Goal: Check status: Check status

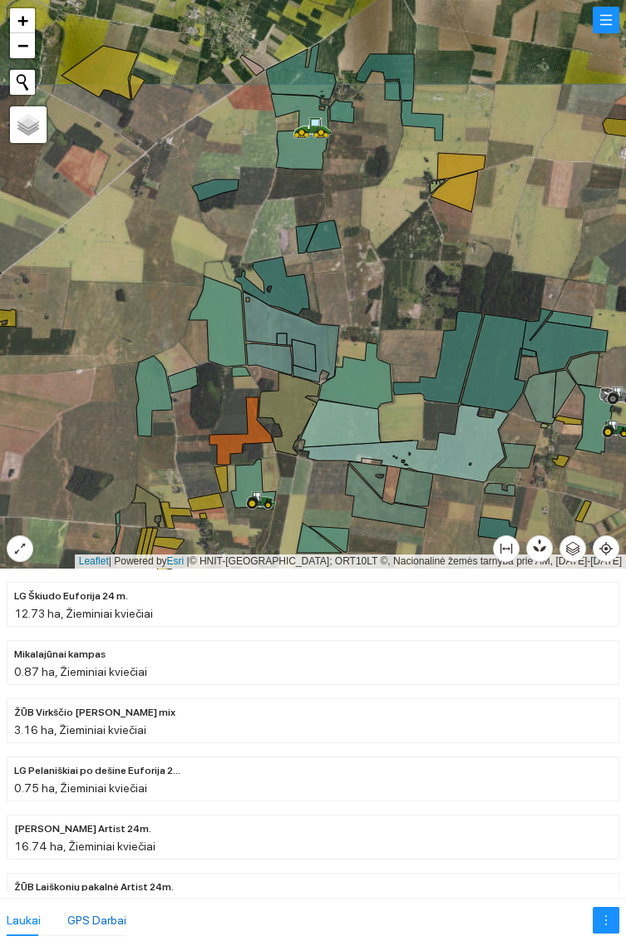
click at [99, 917] on div "GPS Darbai" at bounding box center [96, 920] width 59 height 18
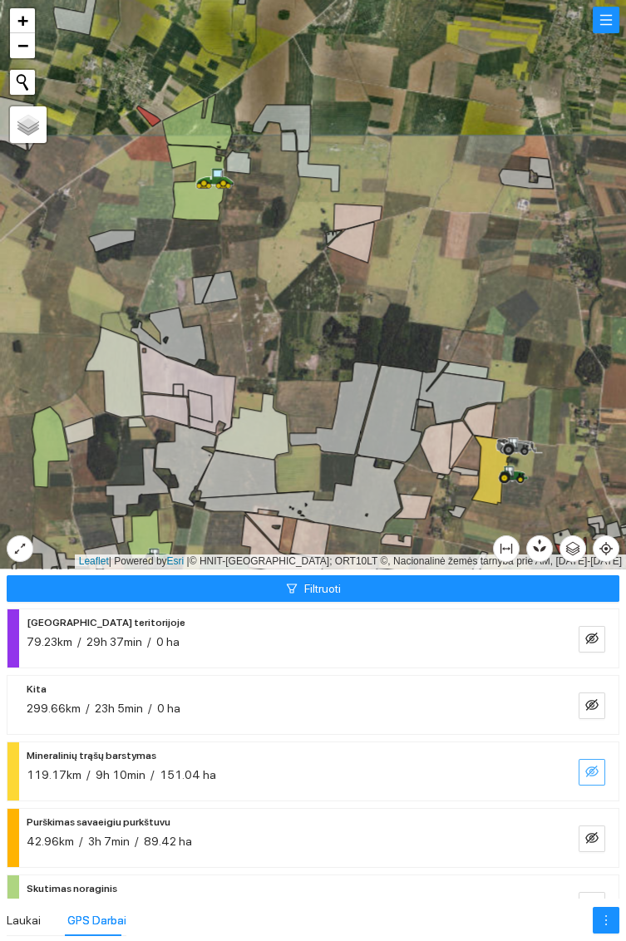
click at [585, 770] on icon "eye-invisible" at bounding box center [591, 771] width 13 height 13
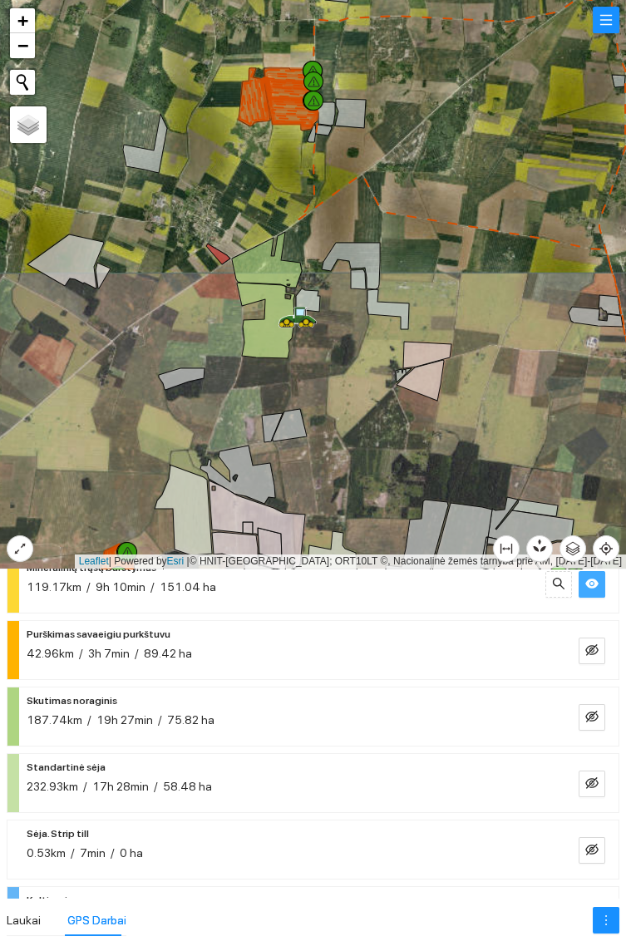
scroll to position [190, 0]
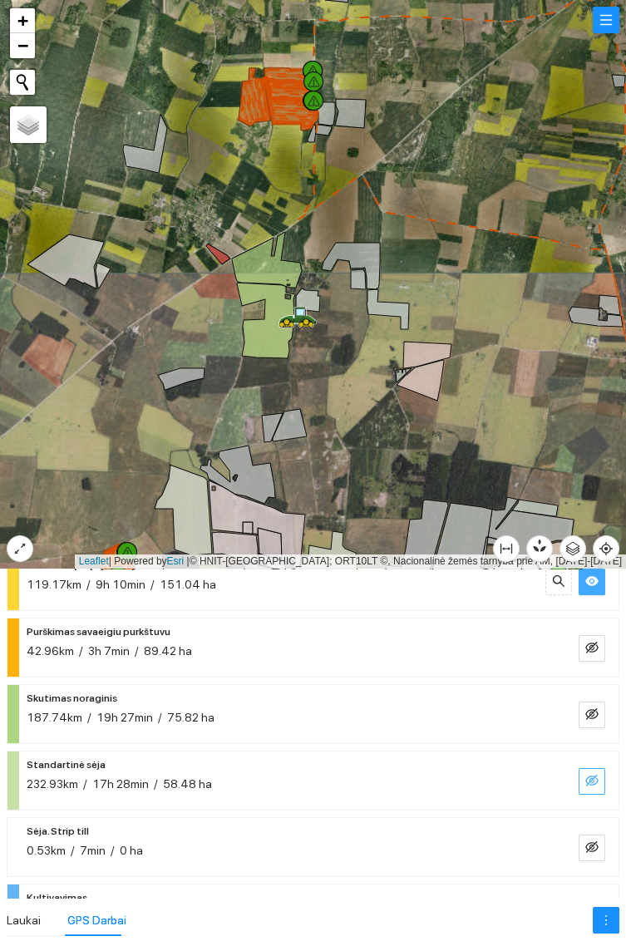
click at [589, 780] on icon "eye-invisible" at bounding box center [591, 781] width 13 height 12
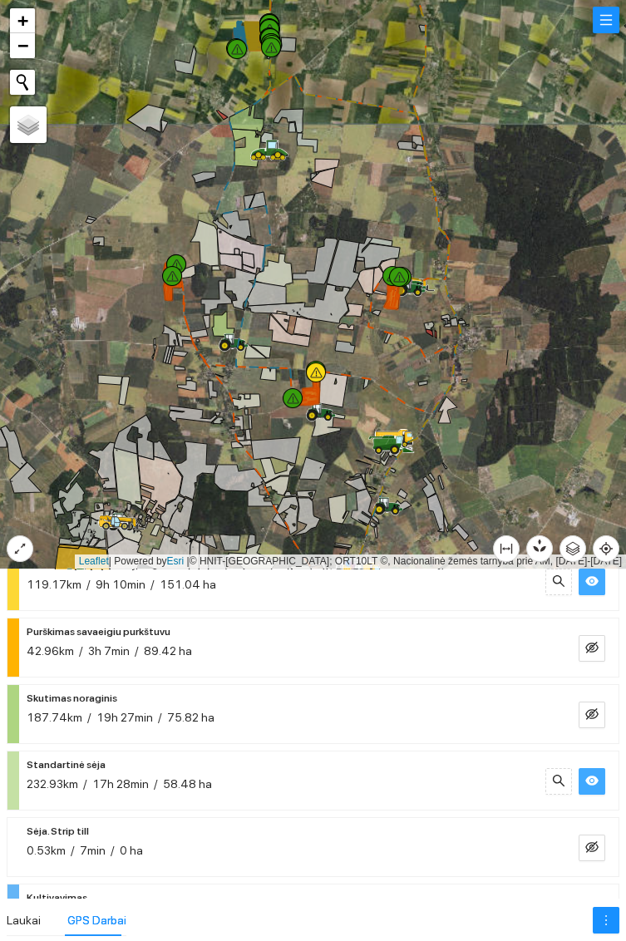
click at [330, 402] on div at bounding box center [321, 412] width 30 height 25
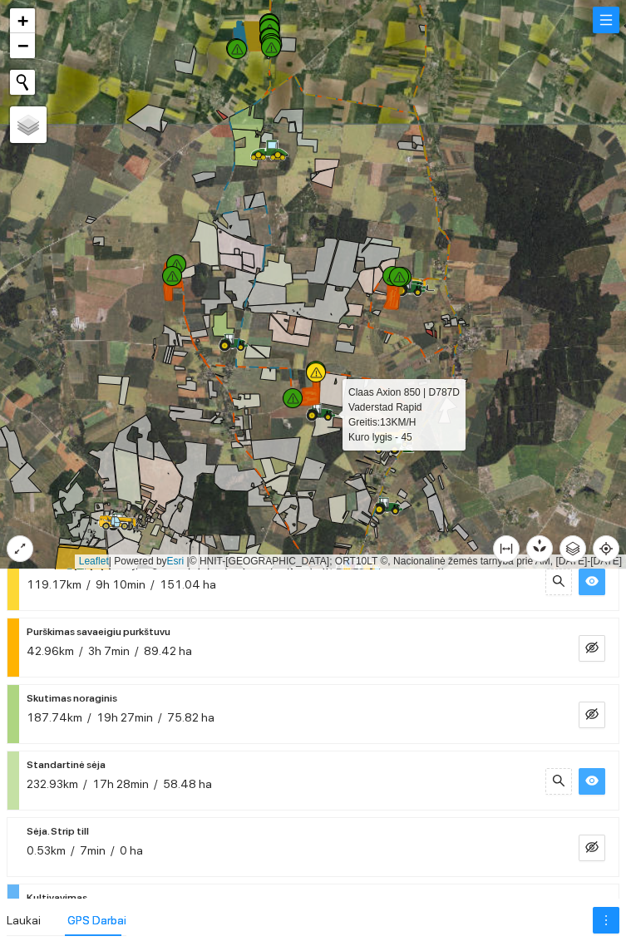
click at [525, 406] on div at bounding box center [313, 284] width 626 height 568
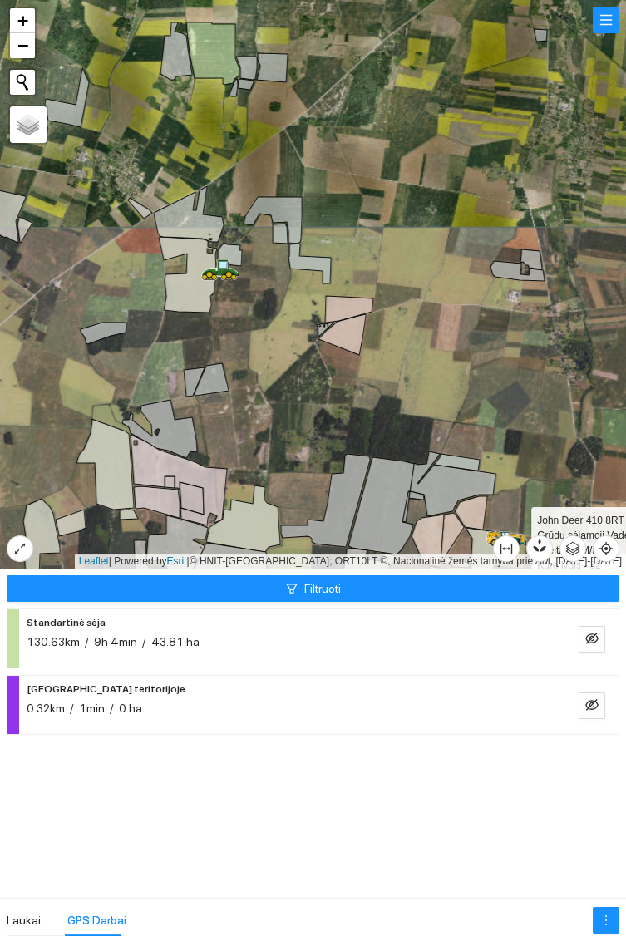
click at [600, 524] on div at bounding box center [313, 284] width 626 height 568
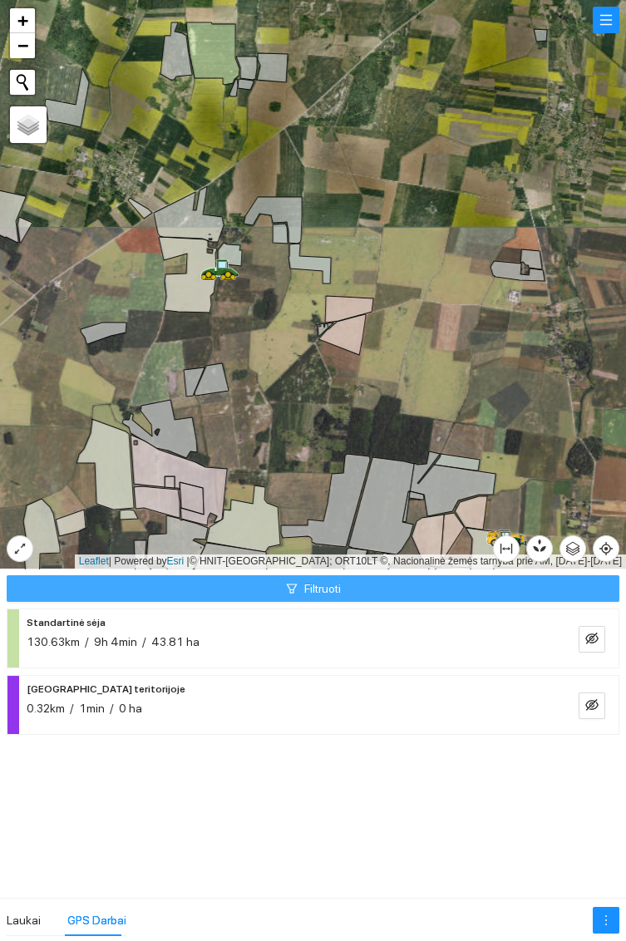
click at [471, 592] on button "Filtruoti" at bounding box center [313, 588] width 612 height 27
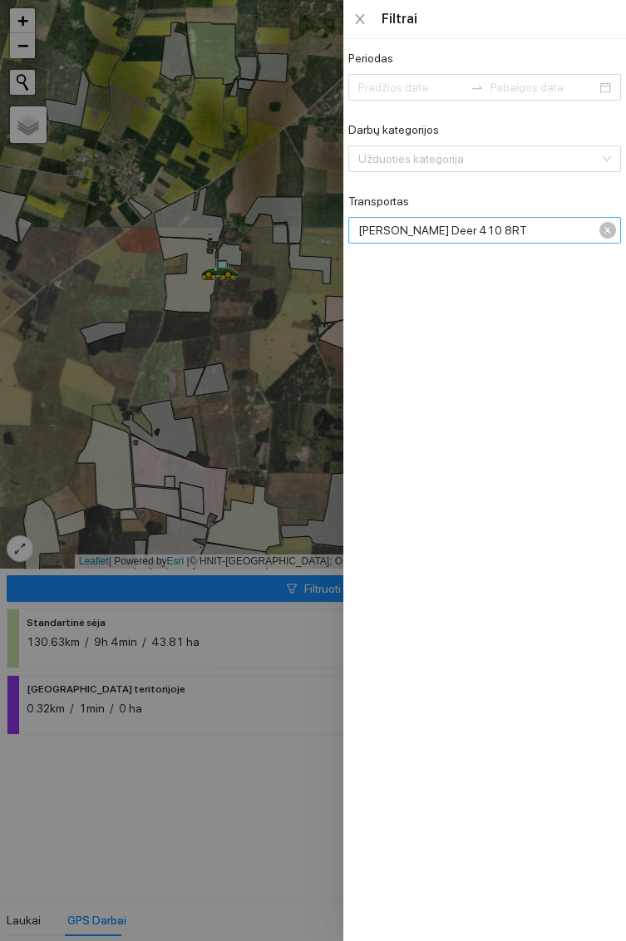
click at [608, 242] on div "[PERSON_NAME] Deer 410 8RT" at bounding box center [484, 230] width 273 height 27
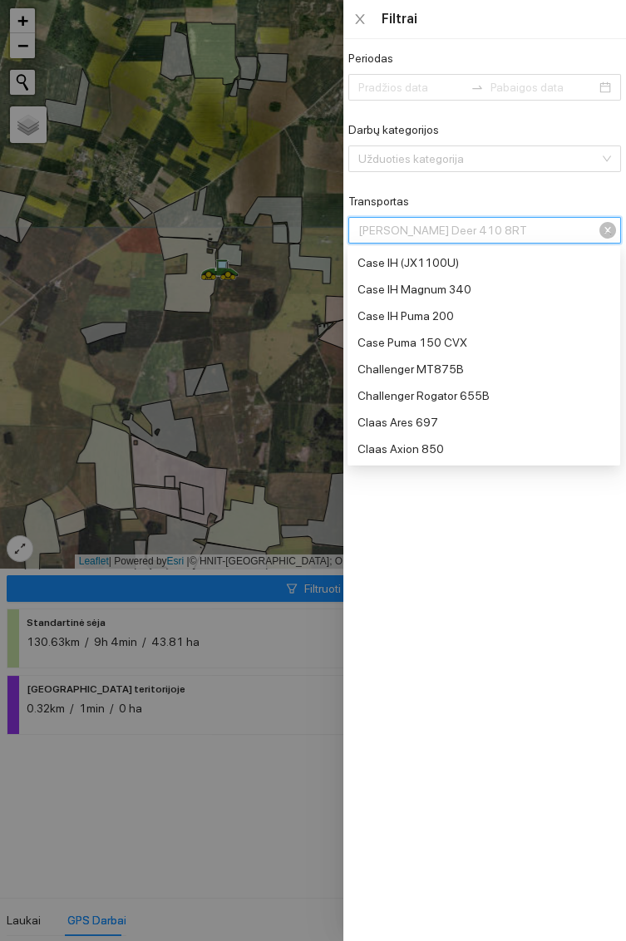
scroll to position [372, 0]
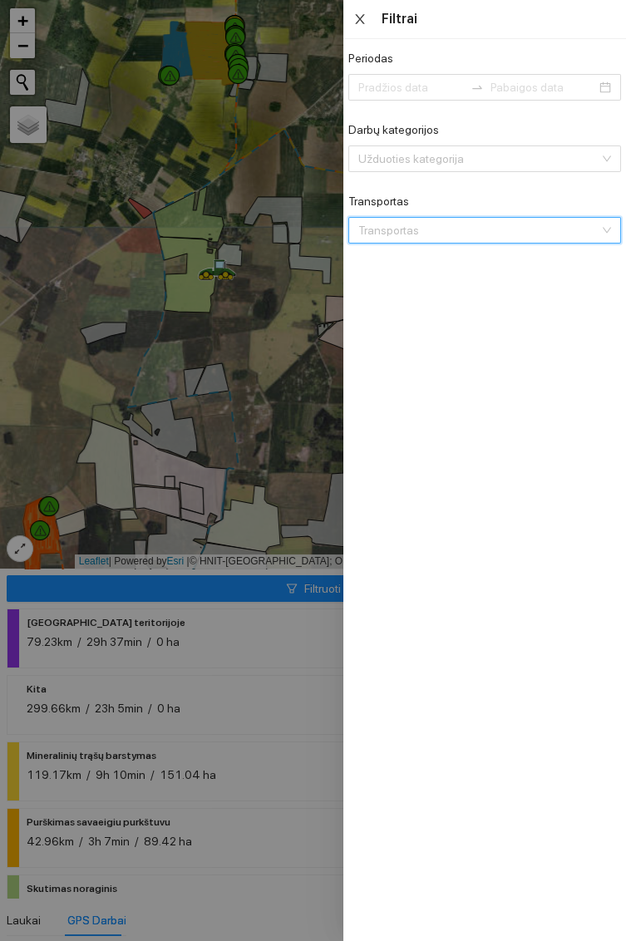
click at [366, 25] on button "Close" at bounding box center [359, 20] width 23 height 16
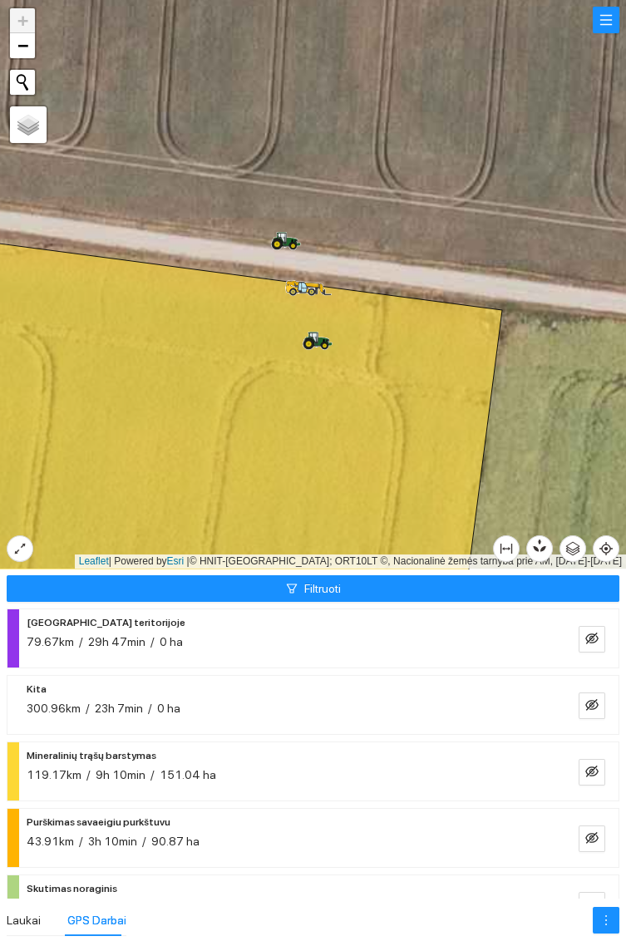
click at [283, 240] on icon at bounding box center [282, 238] width 8 height 10
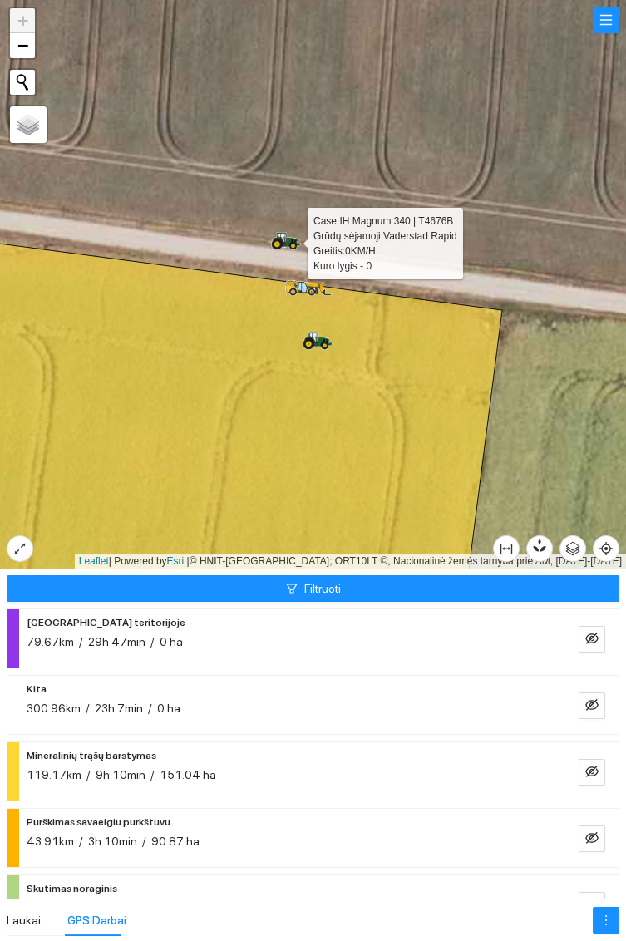
click at [314, 348] on icon at bounding box center [318, 341] width 30 height 18
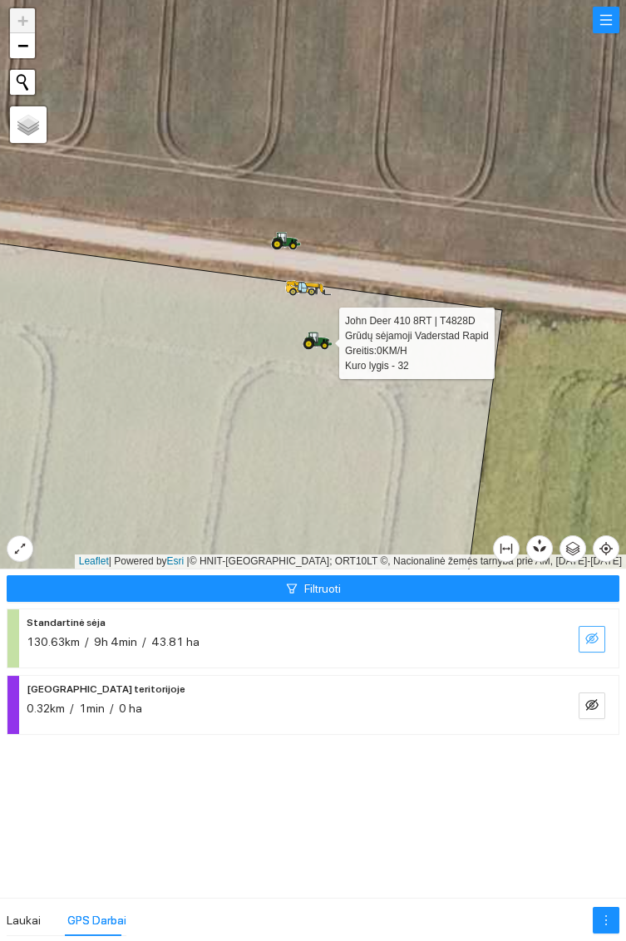
click at [590, 642] on icon "eye-invisible" at bounding box center [591, 638] width 13 height 12
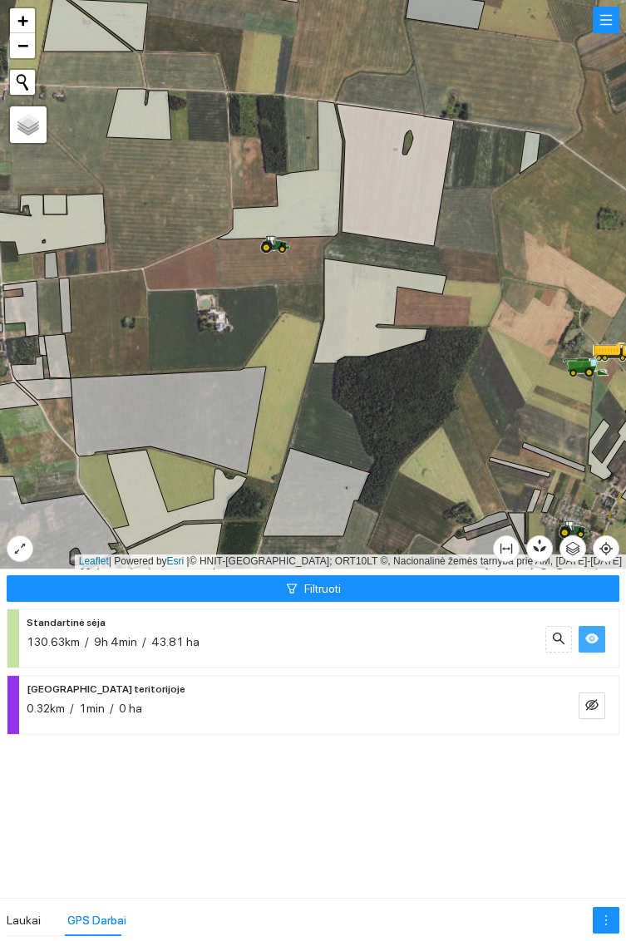
click at [279, 242] on icon at bounding box center [276, 241] width 28 height 13
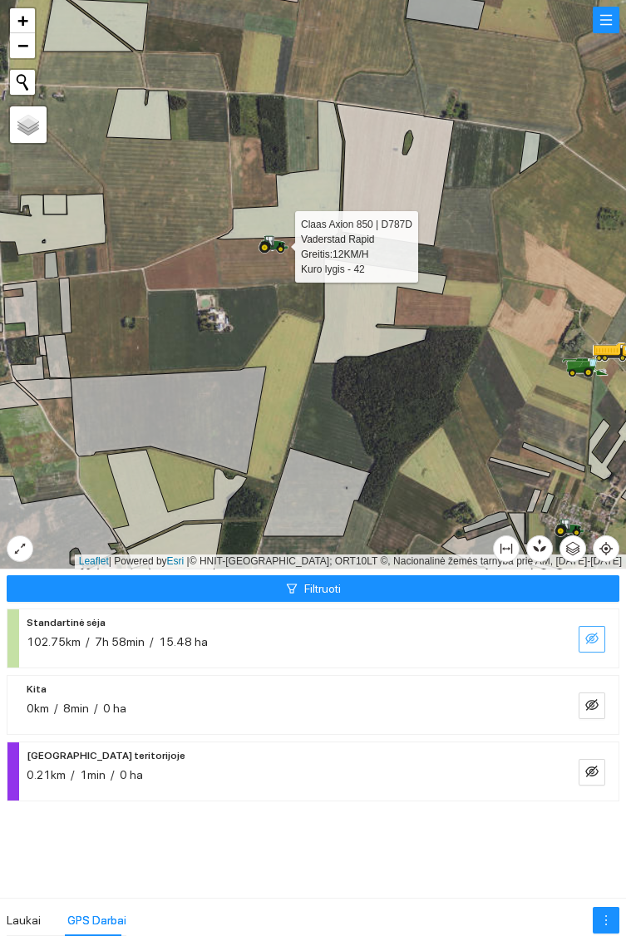
click at [592, 638] on icon "eye-invisible" at bounding box center [591, 638] width 13 height 13
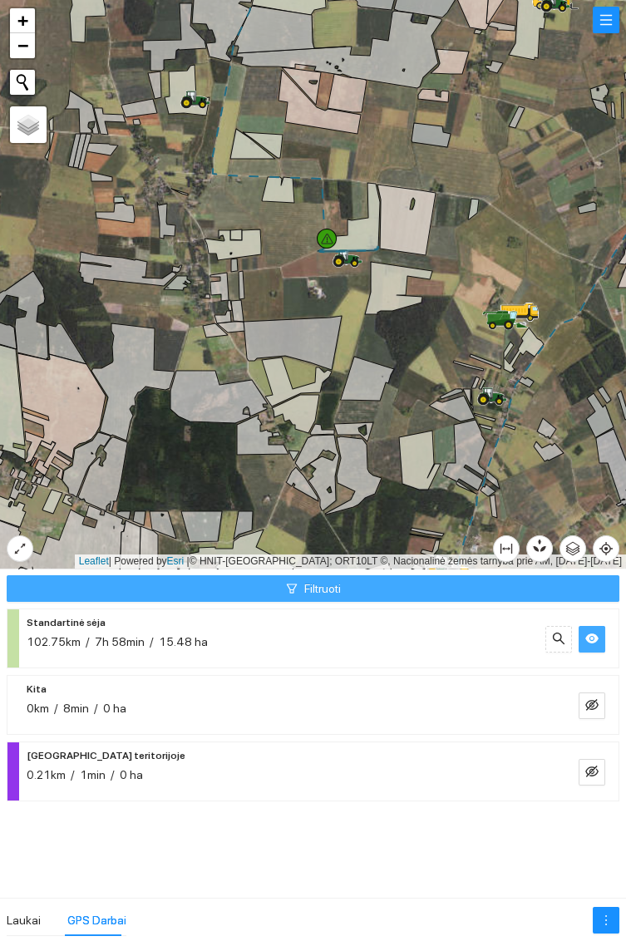
click at [476, 589] on button "Filtruoti" at bounding box center [313, 588] width 612 height 27
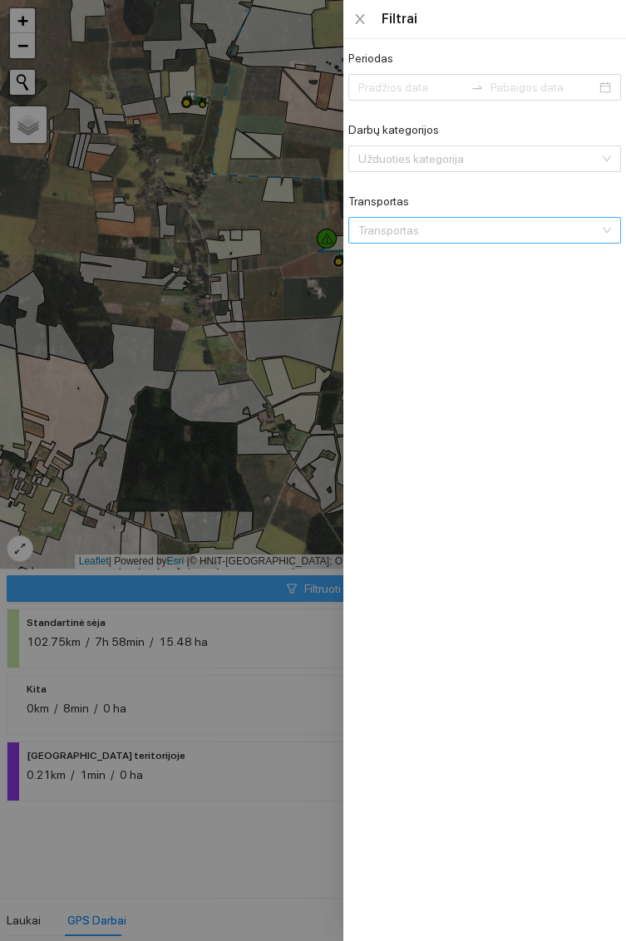
click at [365, 18] on icon "close" at bounding box center [359, 18] width 13 height 13
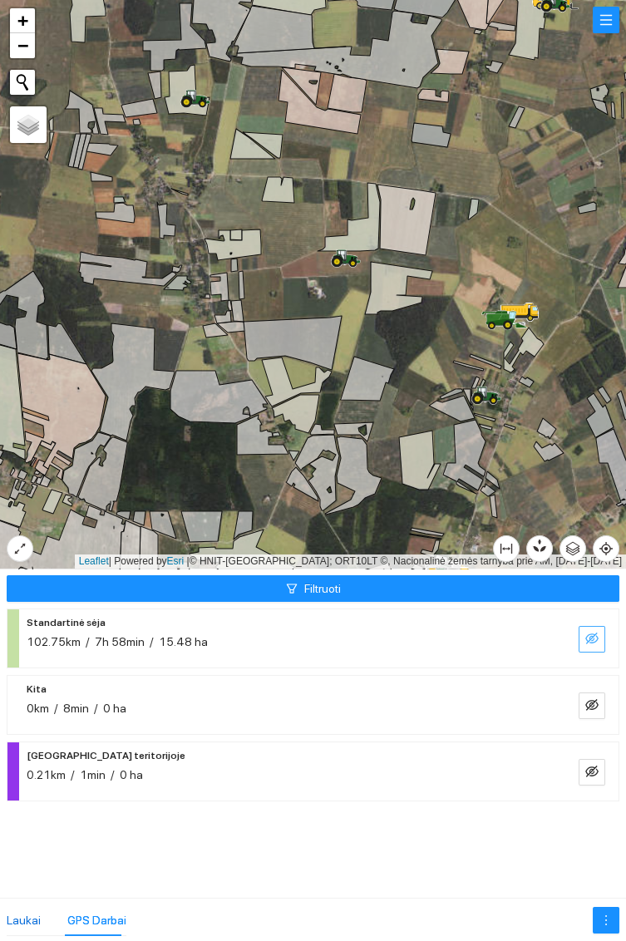
click at [27, 915] on div "Laukai" at bounding box center [24, 920] width 34 height 18
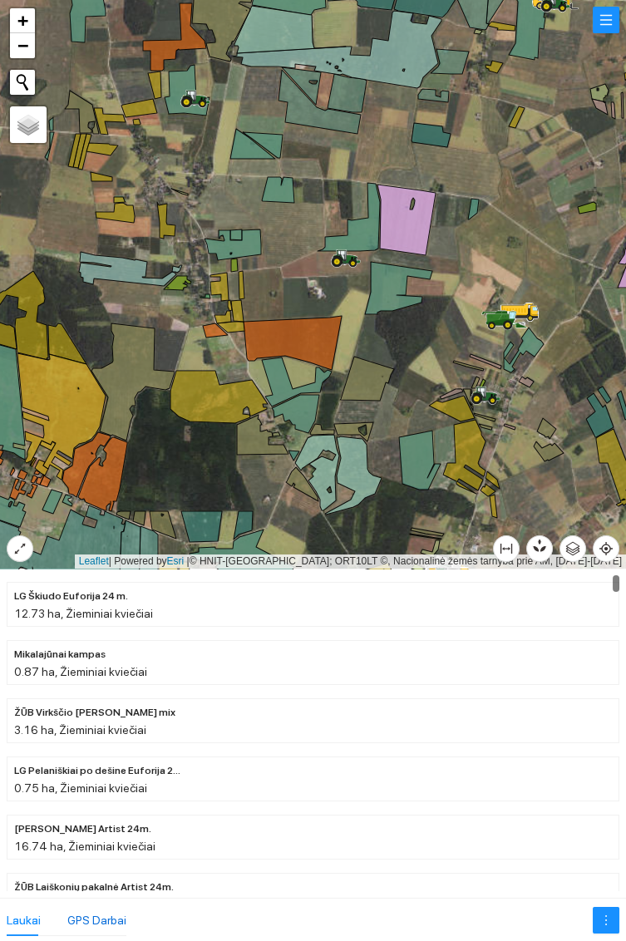
click at [111, 924] on div "GPS Darbai" at bounding box center [96, 920] width 59 height 18
